Goal: Task Accomplishment & Management: Use online tool/utility

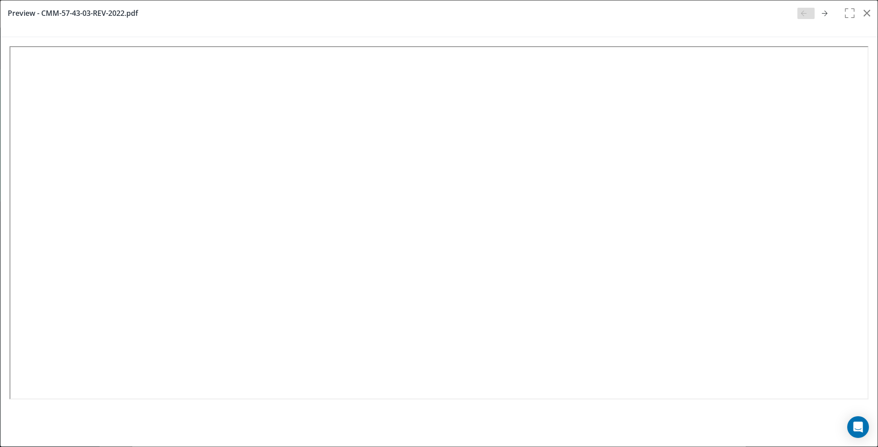
select select "25"
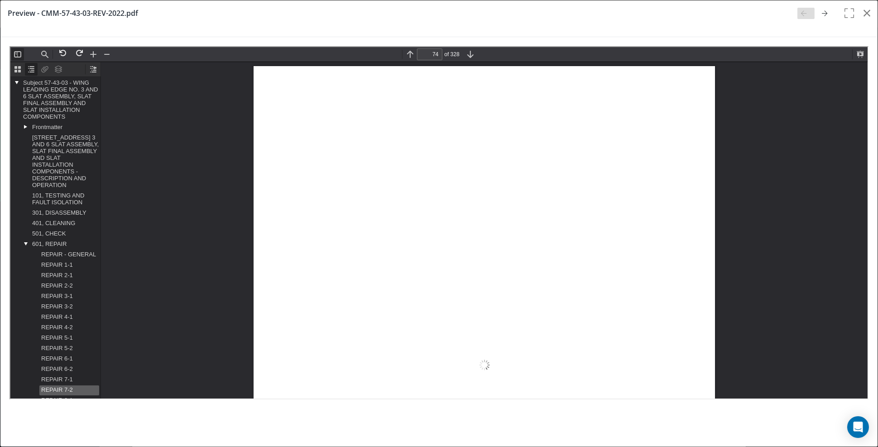
scroll to position [43968, 0]
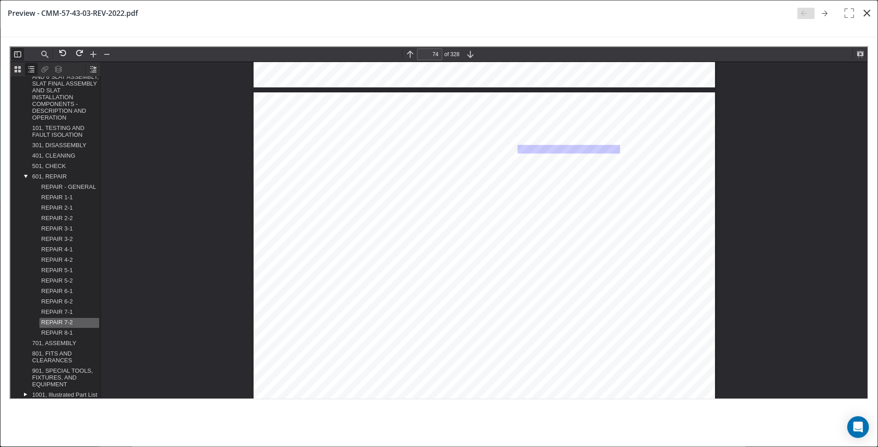
click at [866, 13] on icon "button" at bounding box center [866, 13] width 7 height 11
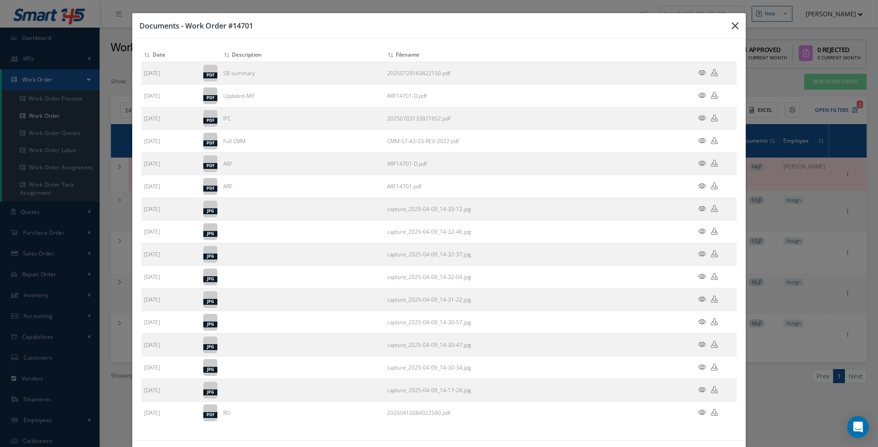
click at [0, 0] on icon "button" at bounding box center [0, 0] width 0 height 0
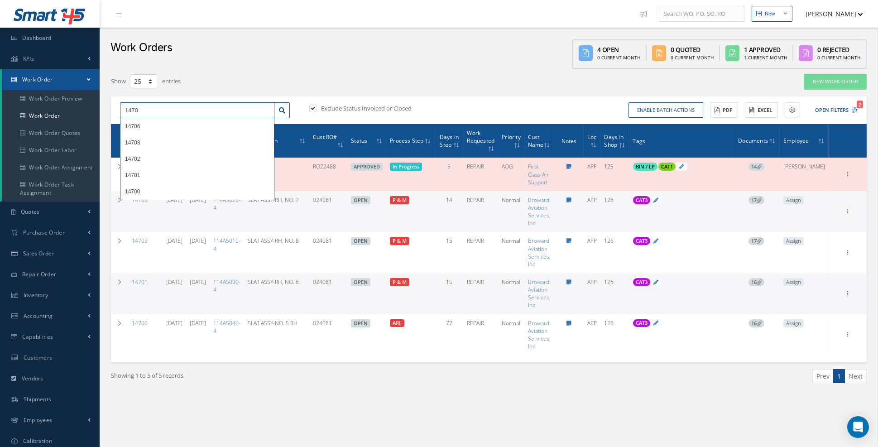
drag, startPoint x: 156, startPoint y: 110, endPoint x: 114, endPoint y: 114, distance: 42.3
click at [107, 109] on div "Filters WO Number 1470 Part Number Description Serial Number BALANCE BENCH CHEC…" at bounding box center [488, 239] width 769 height 333
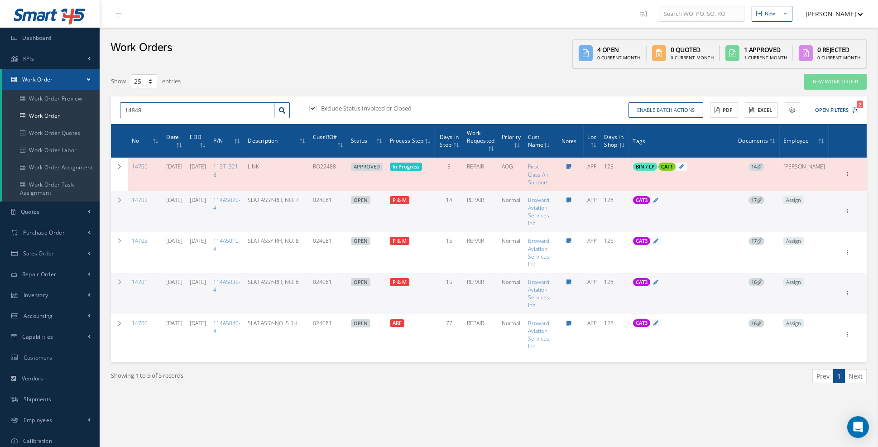
type input "14848"
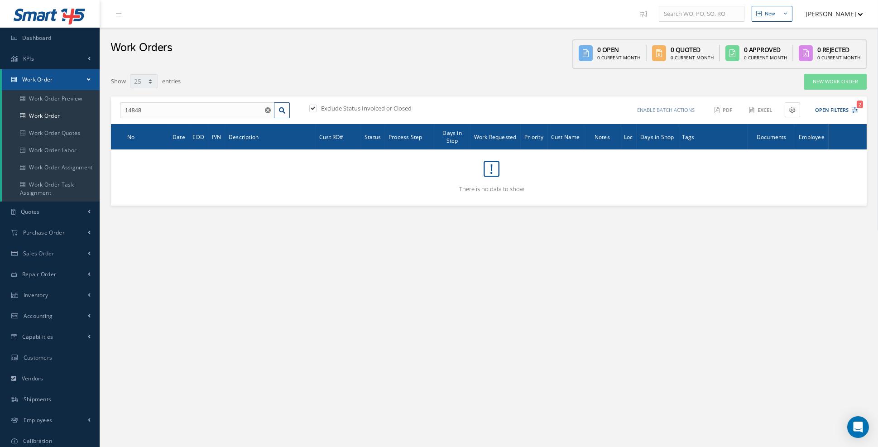
click at [398, 108] on label "Exclude Status Invoiced or Closed" at bounding box center [365, 108] width 93 height 8
click at [315, 108] on input "checkbox" at bounding box center [312, 109] width 6 height 6
checkbox input "false"
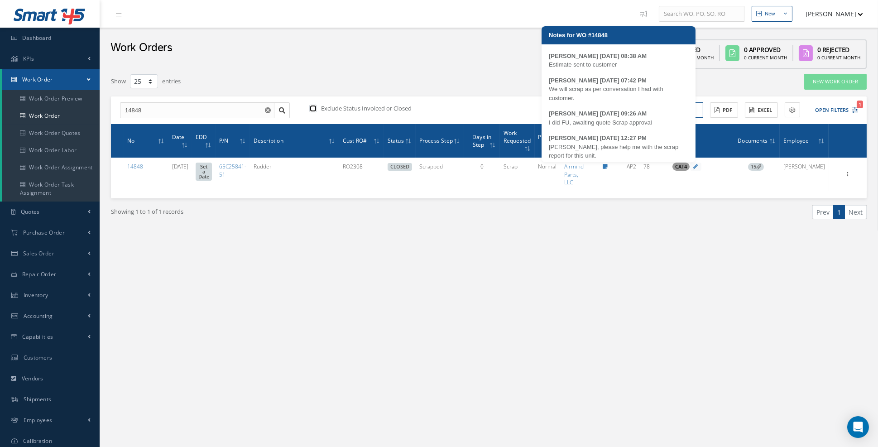
scroll to position [68, 0]
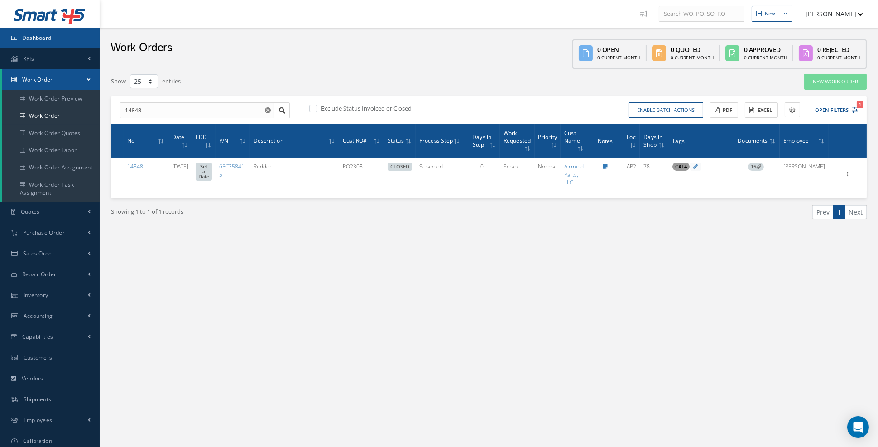
click at [38, 43] on link "Dashboard" at bounding box center [50, 38] width 100 height 21
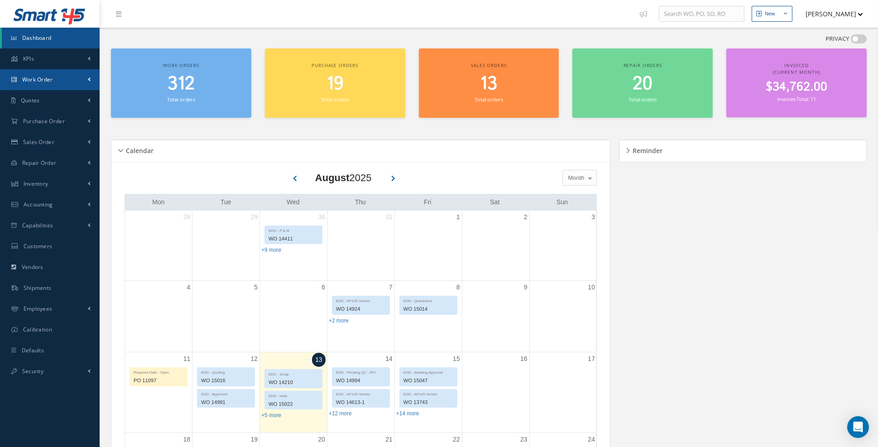
click at [69, 81] on link "Work Order" at bounding box center [50, 79] width 100 height 21
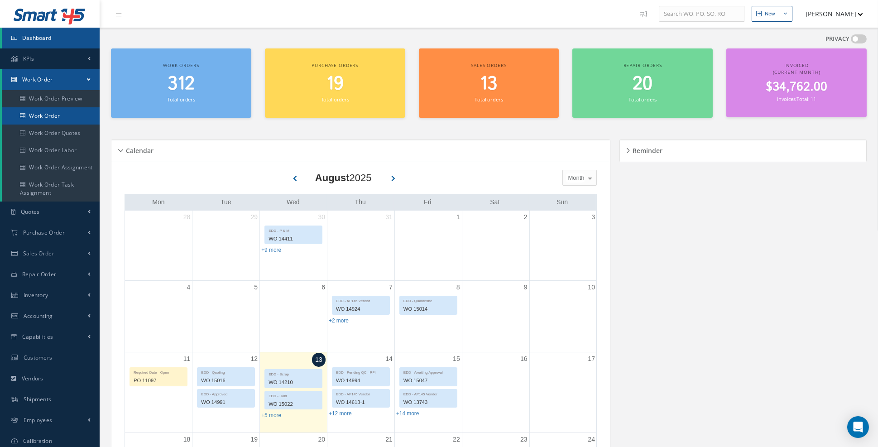
click at [70, 119] on link "Work Order" at bounding box center [51, 115] width 98 height 17
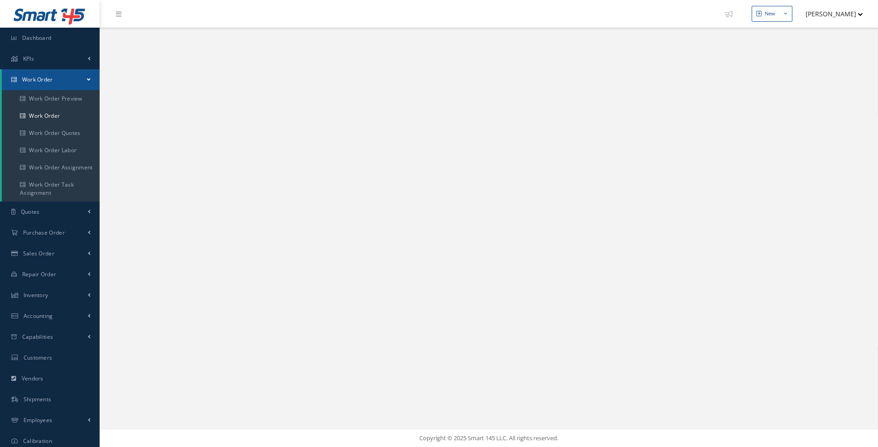
select select "25"
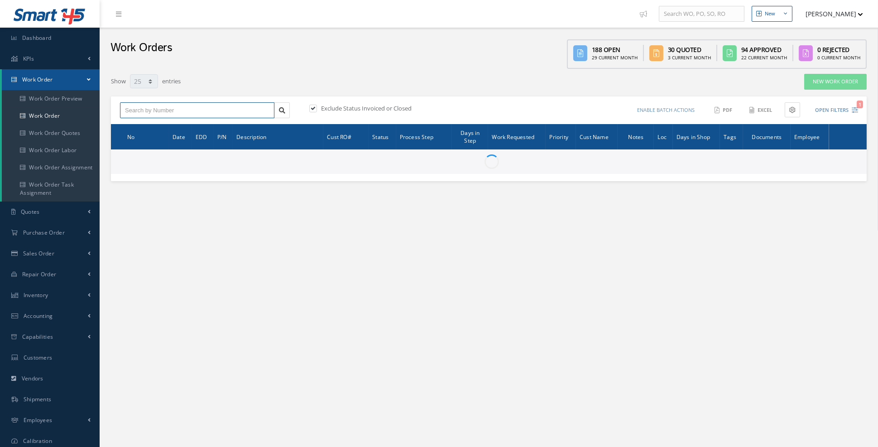
click at [197, 110] on input "text" at bounding box center [197, 110] width 154 height 16
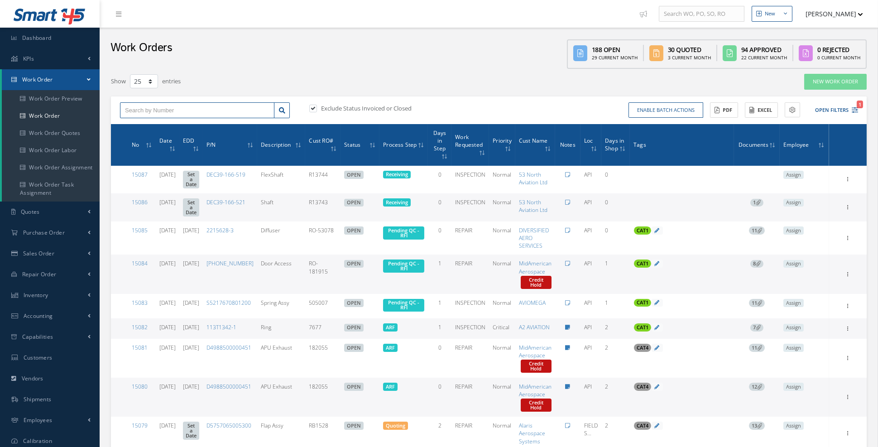
click at [197, 110] on input "text" at bounding box center [197, 110] width 154 height 16
type input "14848"
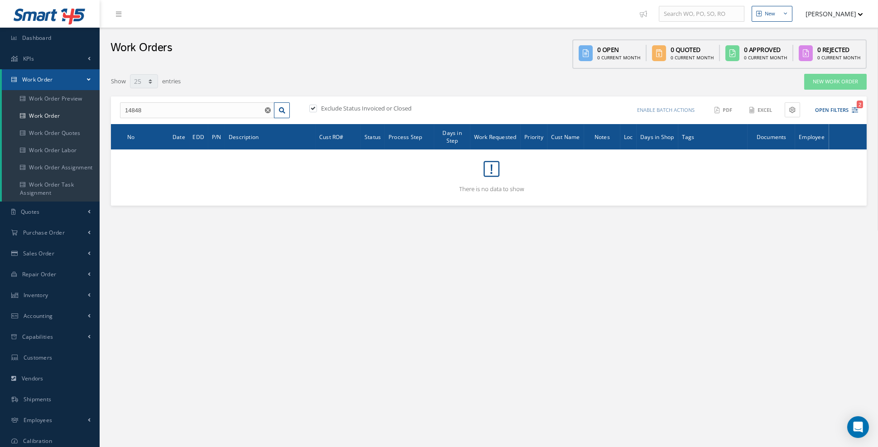
click at [351, 110] on label "Exclude Status Invoiced or Closed" at bounding box center [365, 108] width 93 height 8
click at [315, 110] on input "checkbox" at bounding box center [312, 109] width 6 height 6
checkbox input "false"
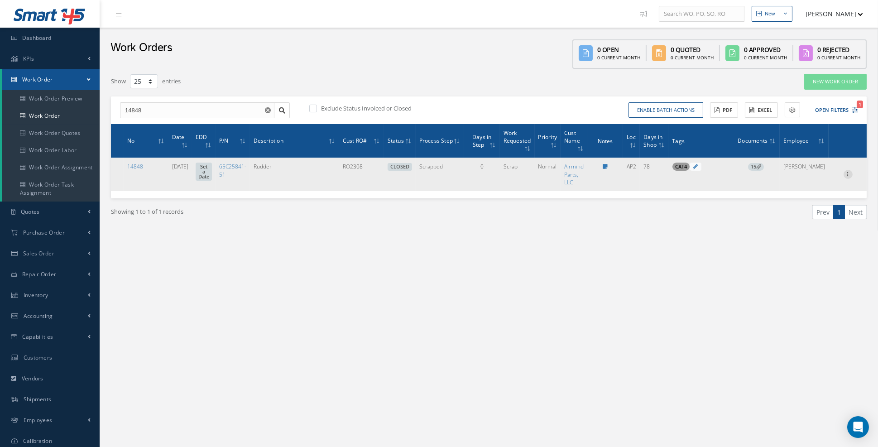
click at [847, 173] on icon at bounding box center [848, 173] width 9 height 7
click at [809, 201] on link "Reverse" at bounding box center [807, 204] width 72 height 12
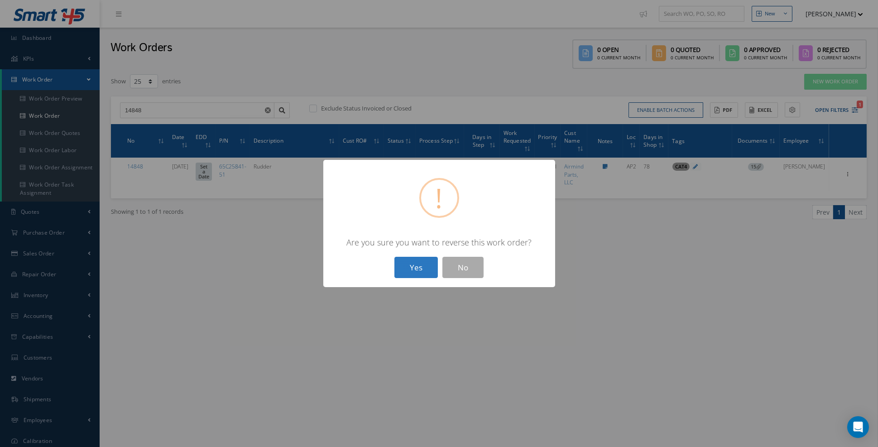
click at [421, 269] on button "Yes" at bounding box center [415, 267] width 43 height 21
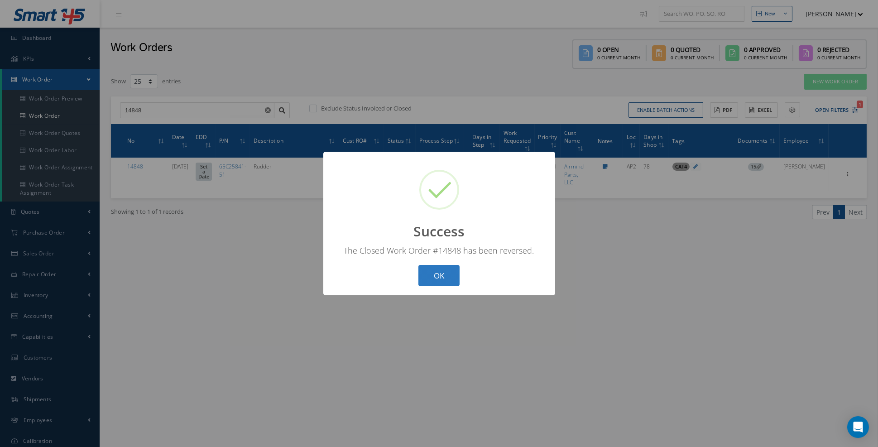
click at [439, 271] on button "OK" at bounding box center [438, 275] width 41 height 21
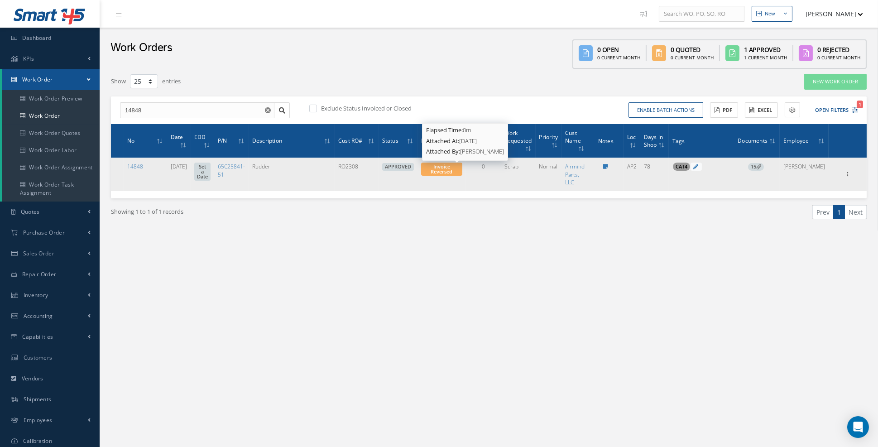
click at [452, 169] on span "Invoice Reversed" at bounding box center [442, 169] width 22 height 12
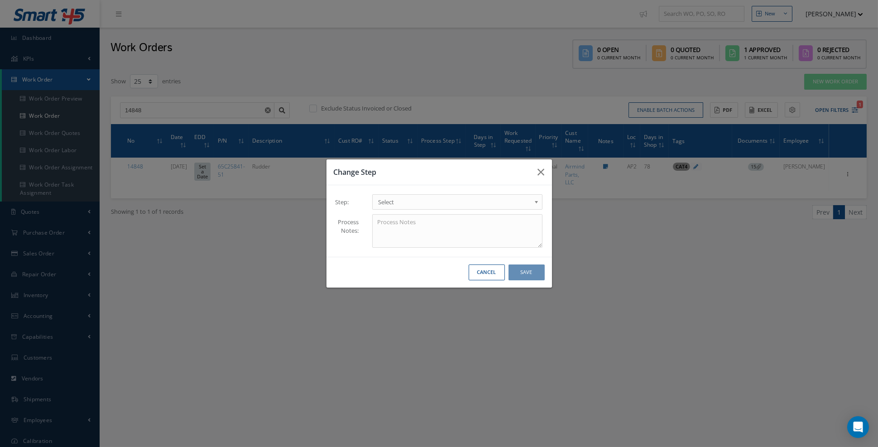
click at [535, 210] on b at bounding box center [538, 204] width 8 height 14
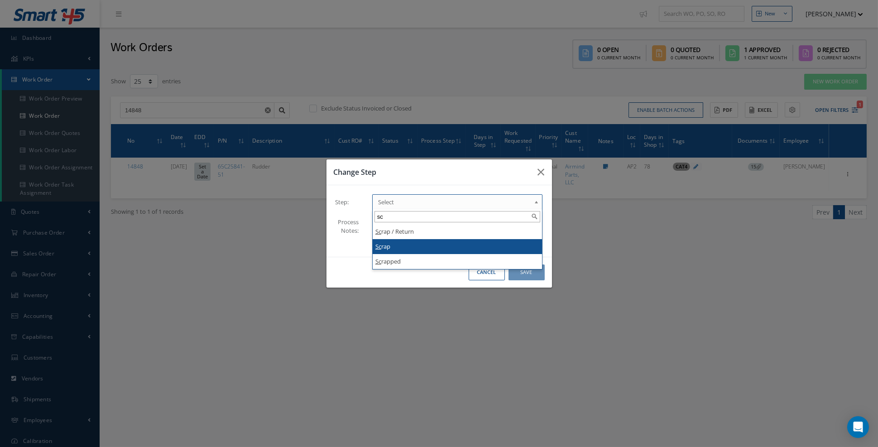
type input "sc"
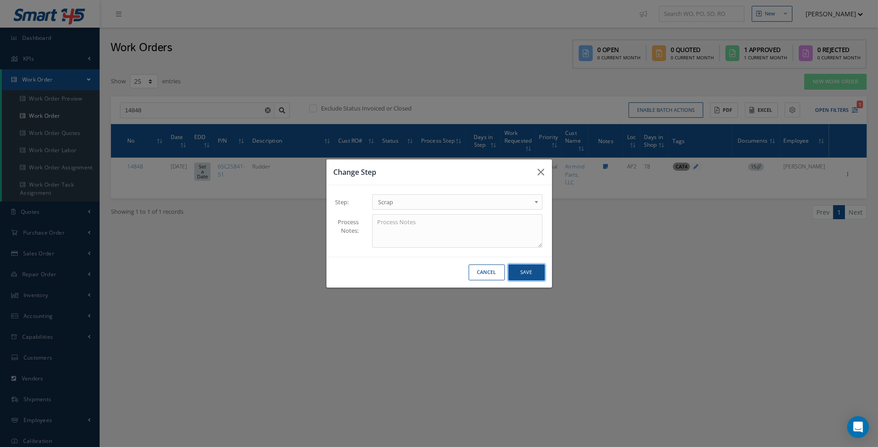
click at [523, 276] on button "Save" at bounding box center [526, 272] width 36 height 16
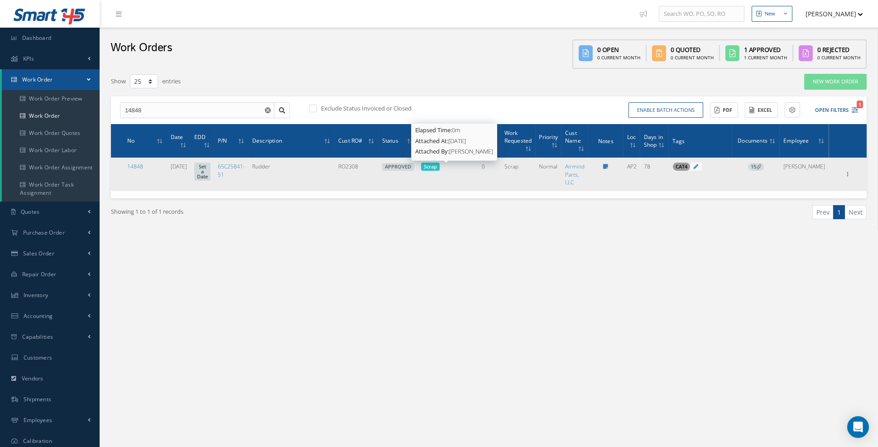
click at [437, 166] on span "Scrap" at bounding box center [430, 166] width 13 height 7
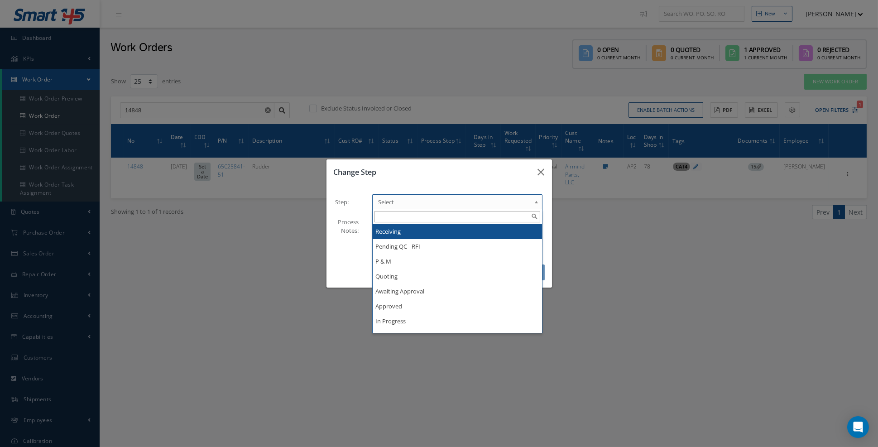
click at [424, 207] on span "Select" at bounding box center [454, 202] width 153 height 11
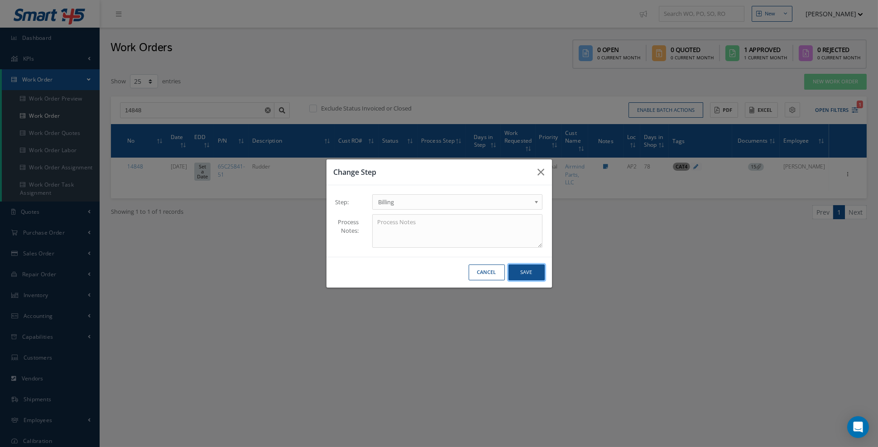
click at [522, 278] on button "Save" at bounding box center [526, 272] width 36 height 16
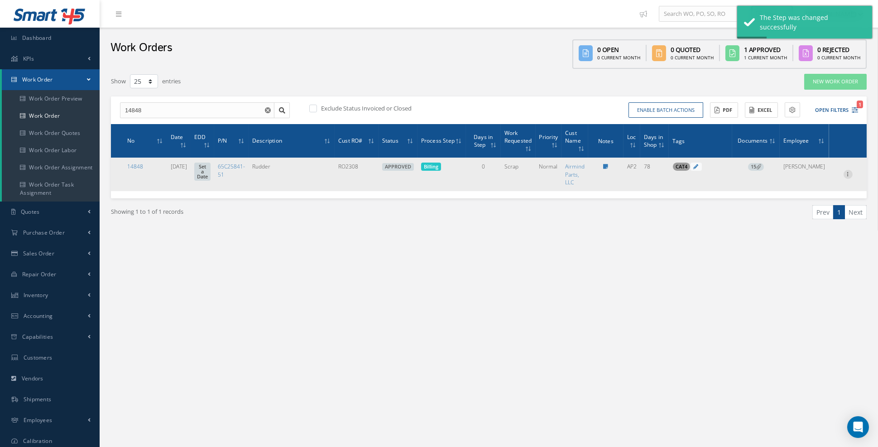
click at [848, 174] on icon at bounding box center [848, 173] width 9 height 7
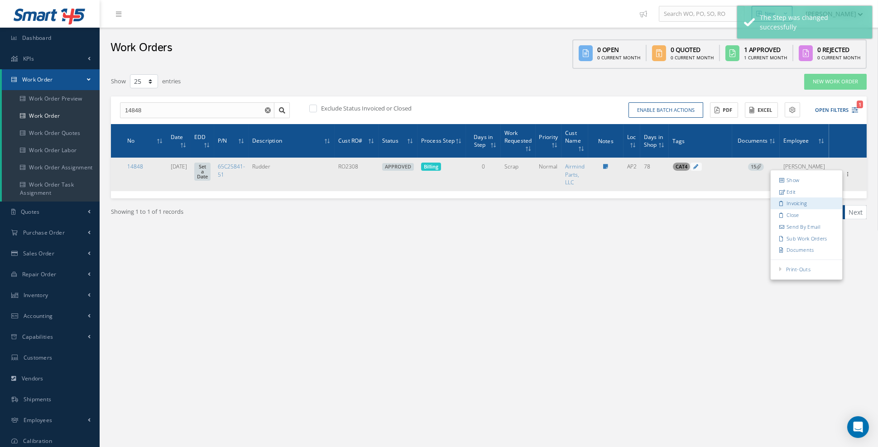
click at [806, 206] on link "Invoicing" at bounding box center [807, 204] width 72 height 12
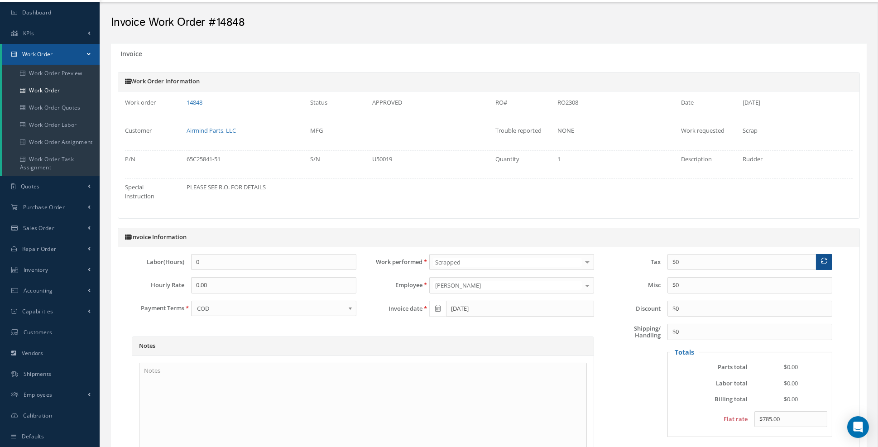
scroll to position [181, 0]
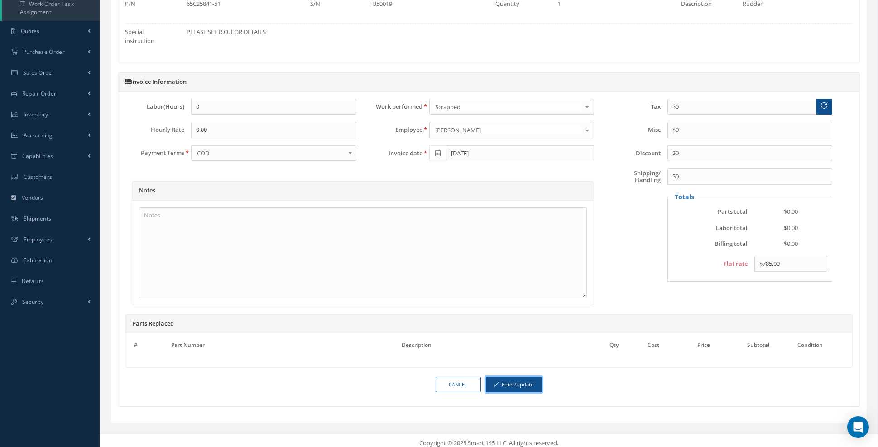
click at [512, 384] on button "Enter/Update" at bounding box center [514, 385] width 56 height 16
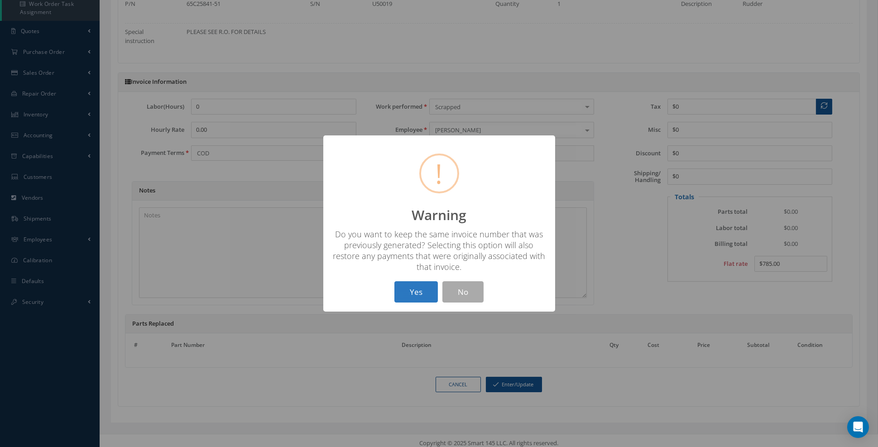
click at [412, 294] on button "Yes" at bounding box center [415, 291] width 43 height 21
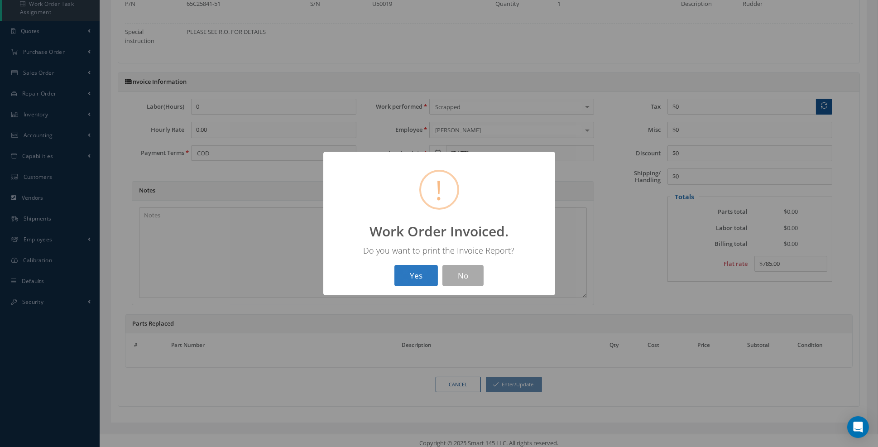
click at [422, 274] on button "Yes" at bounding box center [415, 275] width 43 height 21
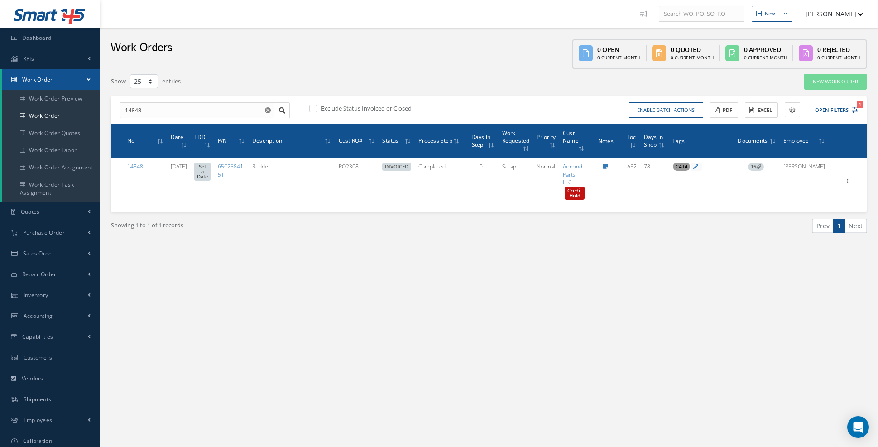
select select "25"
click at [333, 266] on div "Filters WO Number 14848 Part Number Description Serial Number BALANCE BENCH CHE…" at bounding box center [488, 171] width 765 height 205
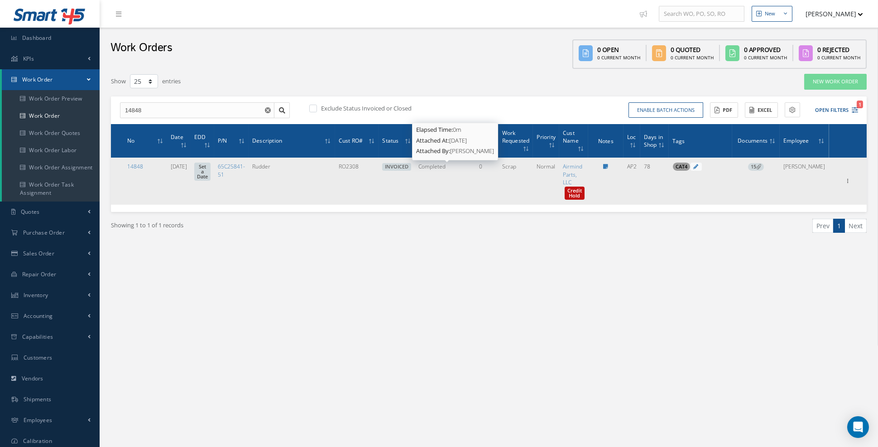
click at [446, 166] on span "Completed" at bounding box center [431, 167] width 27 height 8
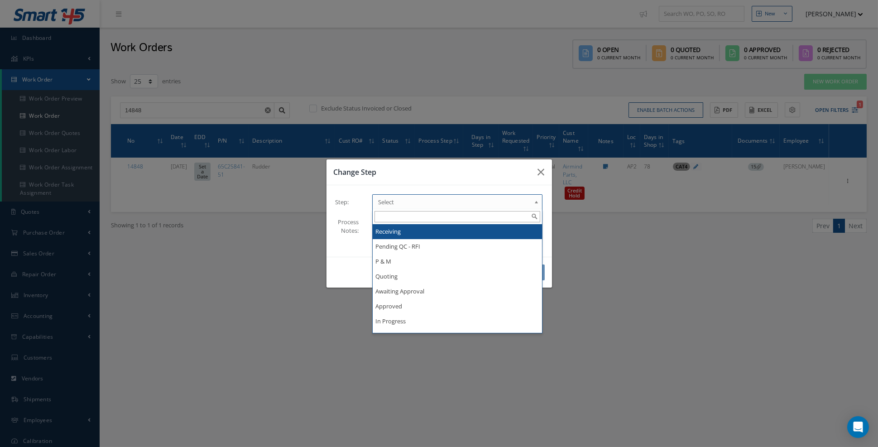
click at [440, 207] on span "Select" at bounding box center [454, 202] width 153 height 11
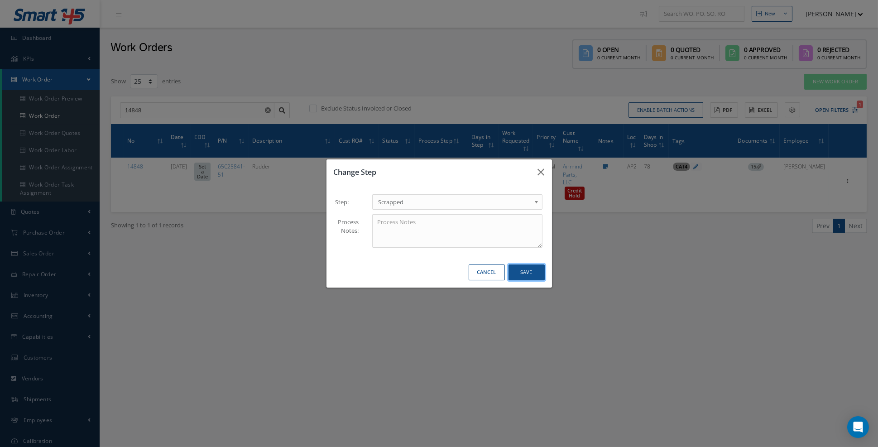
click at [524, 280] on button "Save" at bounding box center [526, 272] width 36 height 16
